Goal: Contribute content

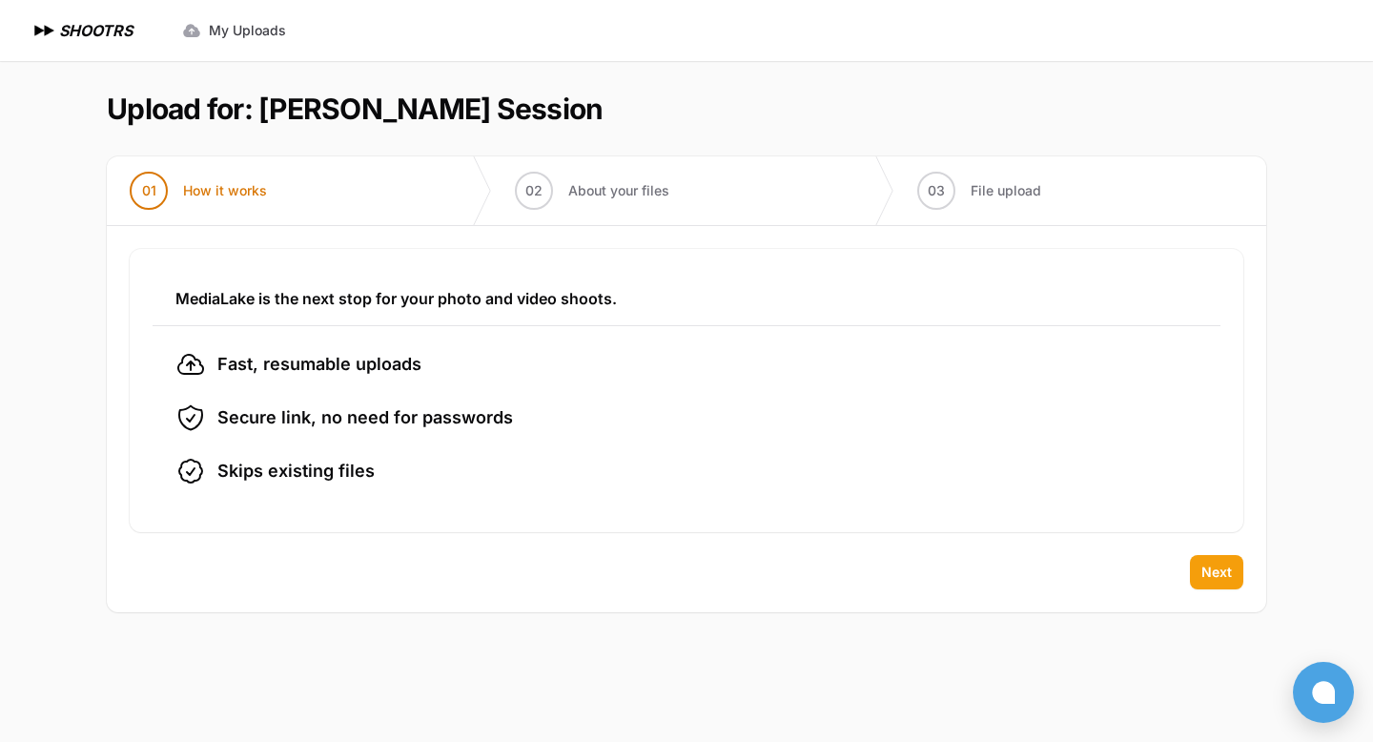
click at [1223, 571] on span "Next" at bounding box center [1216, 571] width 31 height 19
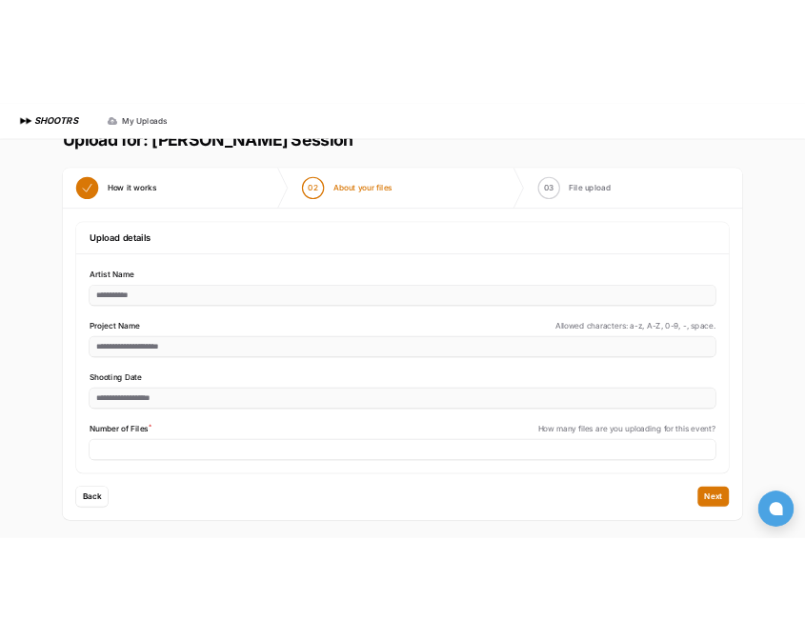
scroll to position [45, 0]
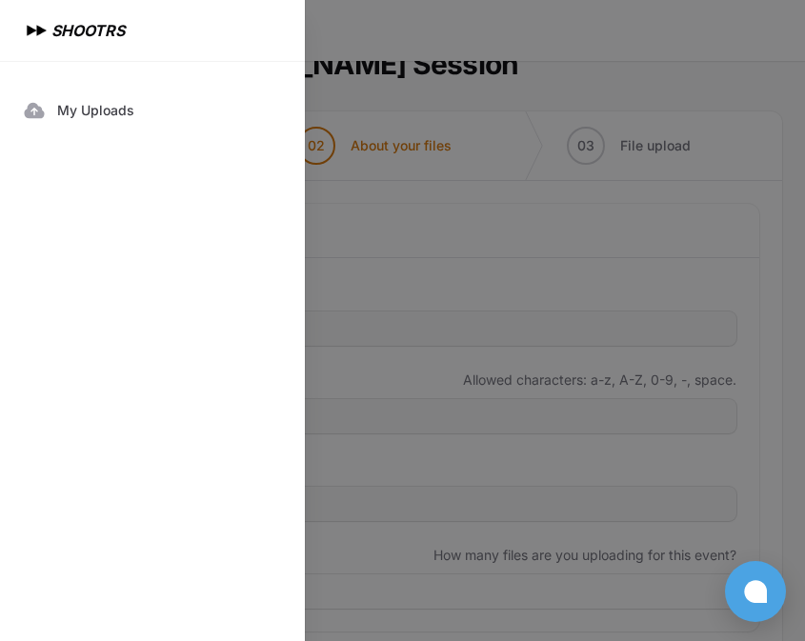
click at [456, 217] on div at bounding box center [402, 320] width 805 height 641
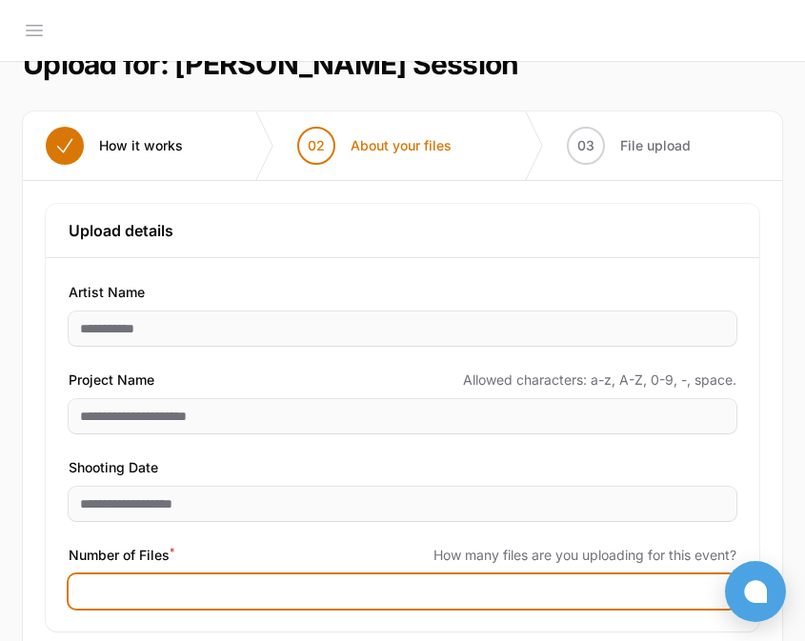
click at [146, 583] on input "Number of Files *" at bounding box center [403, 592] width 668 height 34
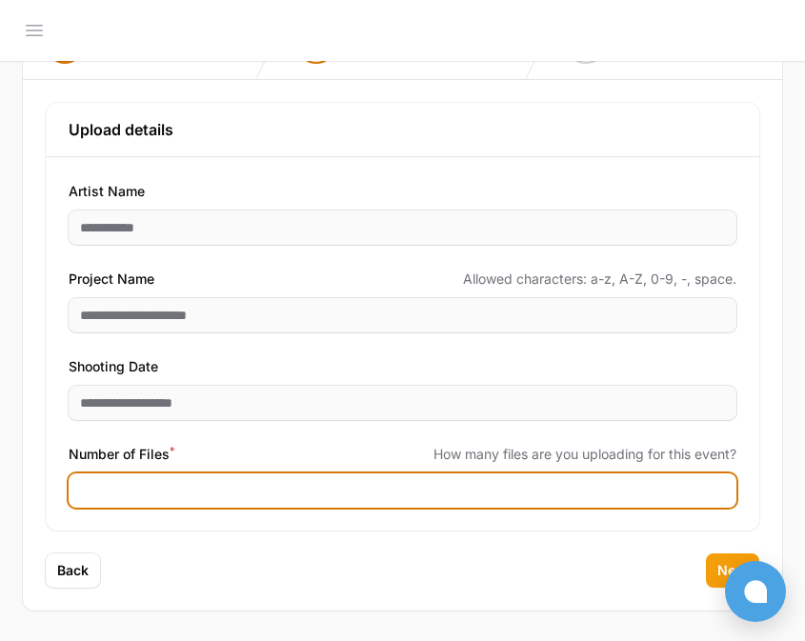
type input "***"
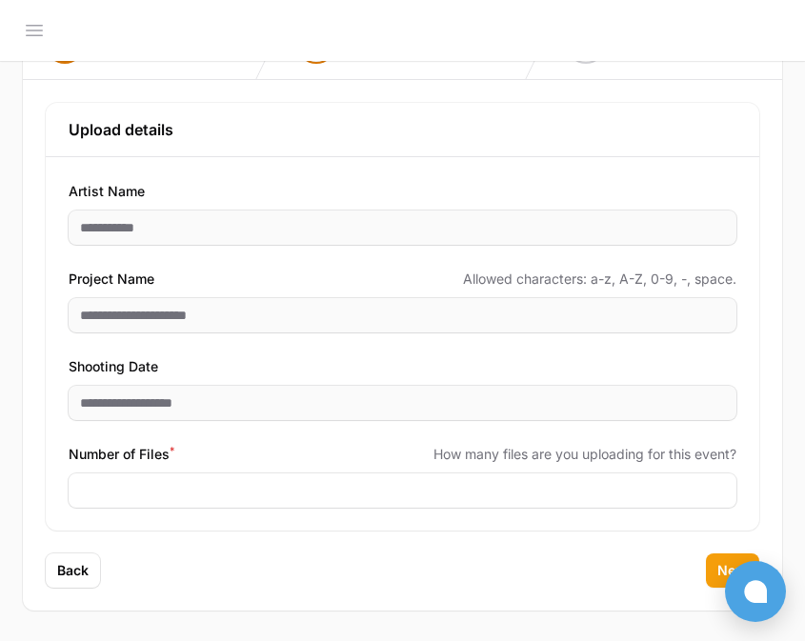
click at [722, 564] on span "Next" at bounding box center [733, 570] width 31 height 19
